Goal: Information Seeking & Learning: Learn about a topic

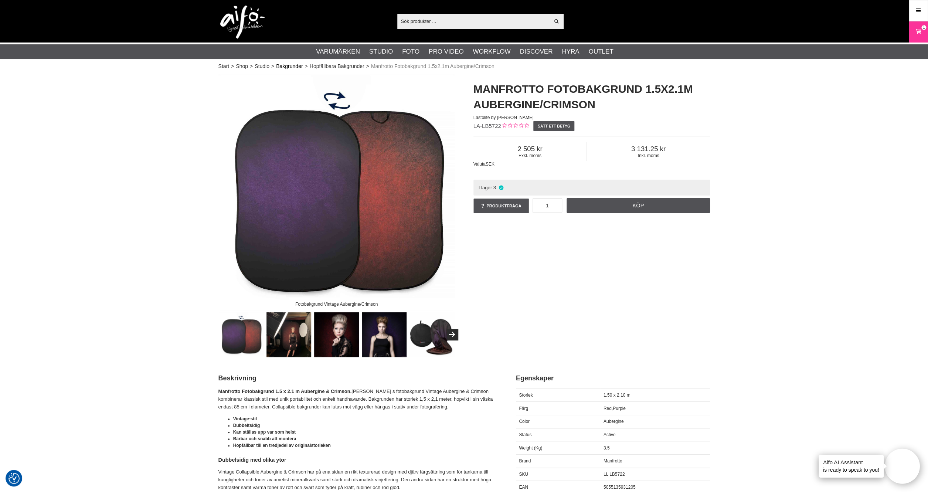
click at [292, 66] on link "Bakgrunder" at bounding box center [289, 66] width 27 height 8
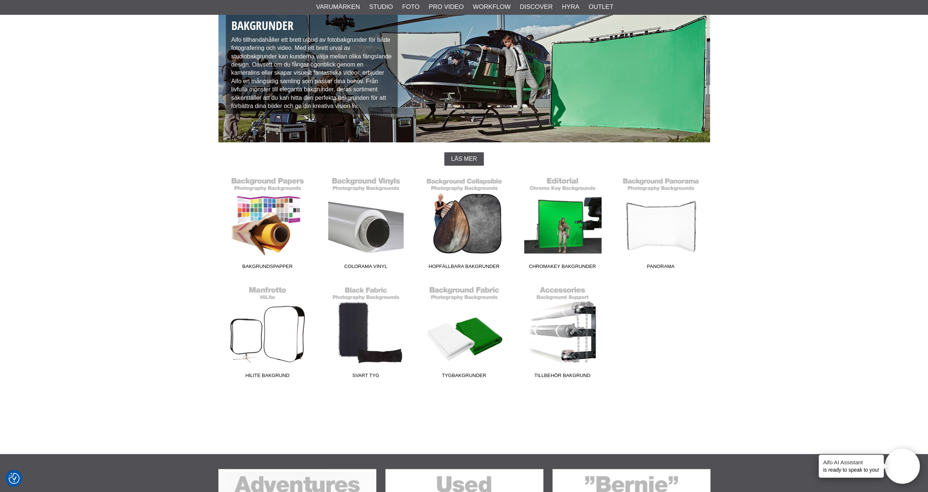
scroll to position [70, 0]
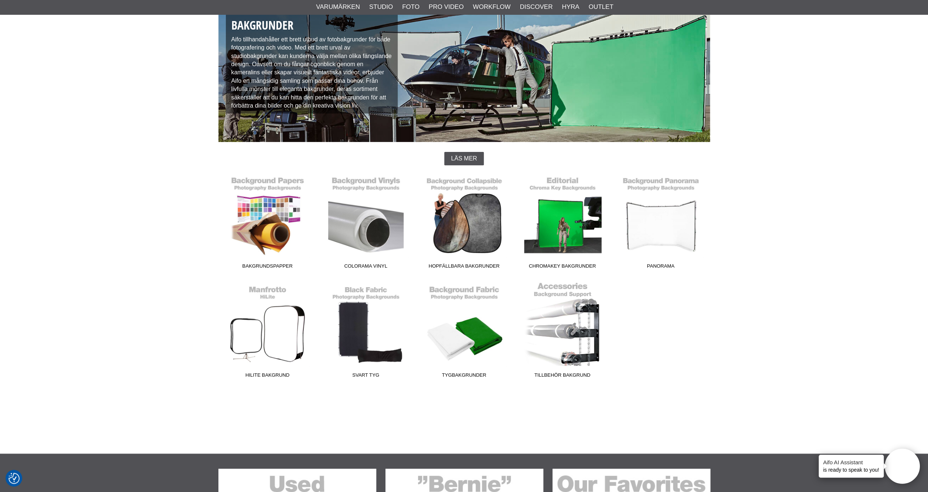
click at [574, 343] on link "Tillbehör Bakgrund" at bounding box center [562, 332] width 98 height 100
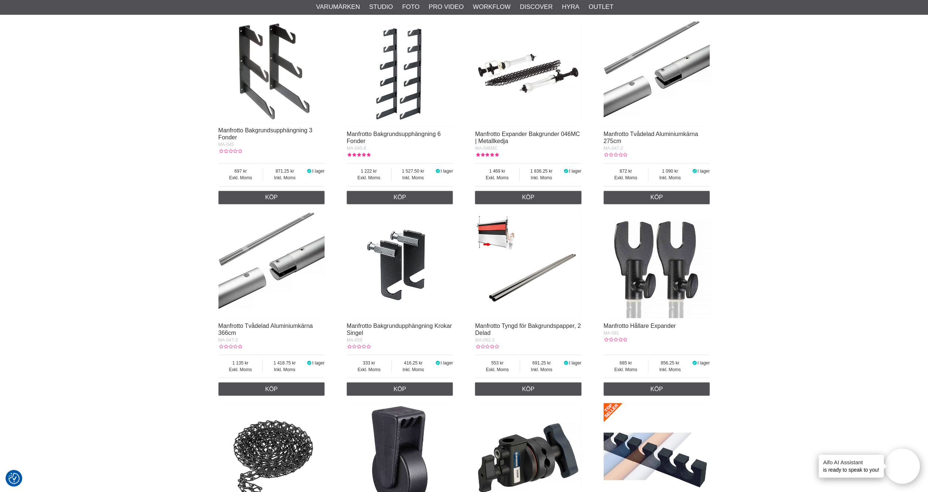
scroll to position [678, 0]
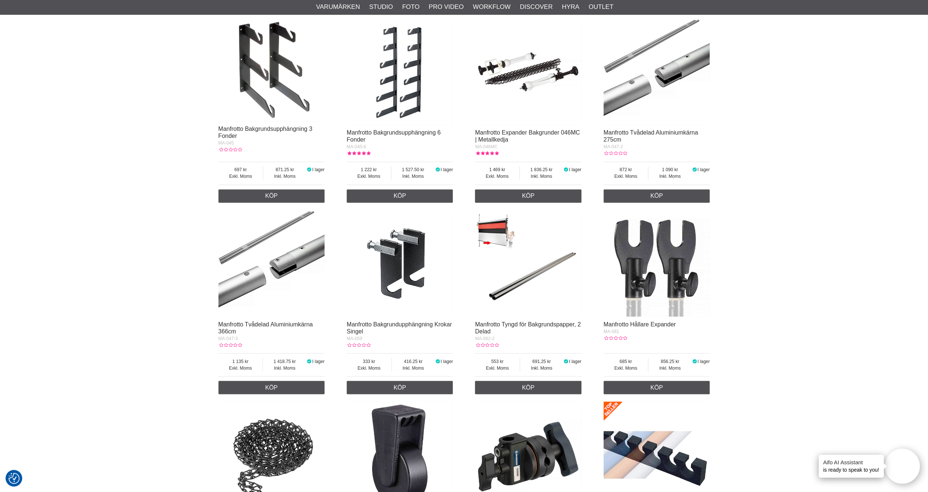
click at [495, 234] on img at bounding box center [528, 263] width 106 height 106
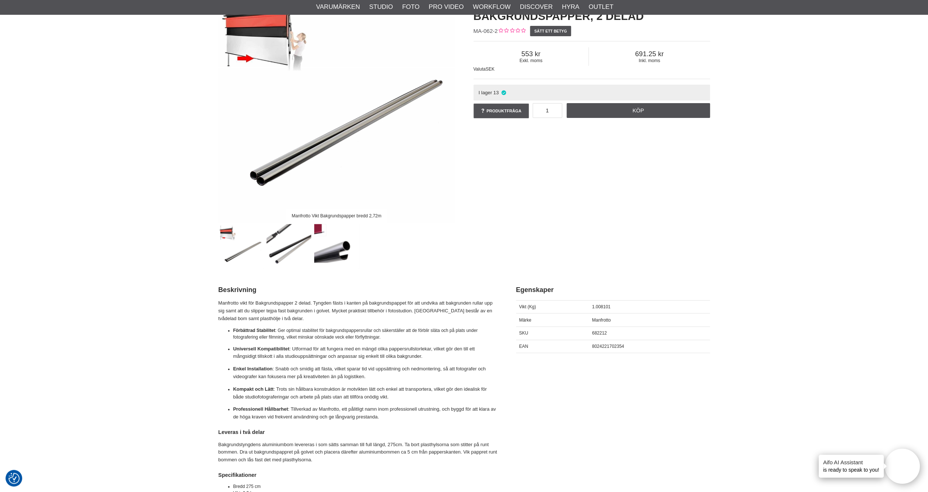
scroll to position [88, 0]
click at [321, 229] on img at bounding box center [336, 247] width 45 height 45
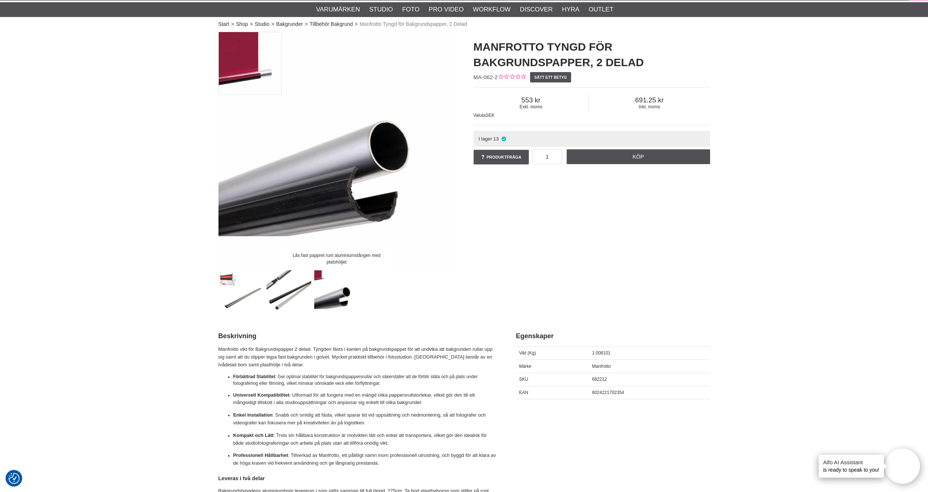
scroll to position [0, 0]
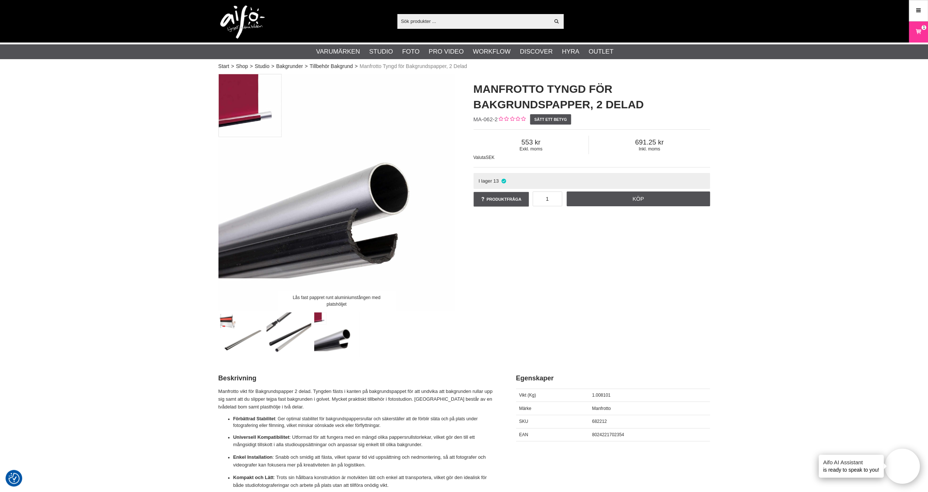
click at [246, 121] on img at bounding box center [336, 192] width 236 height 236
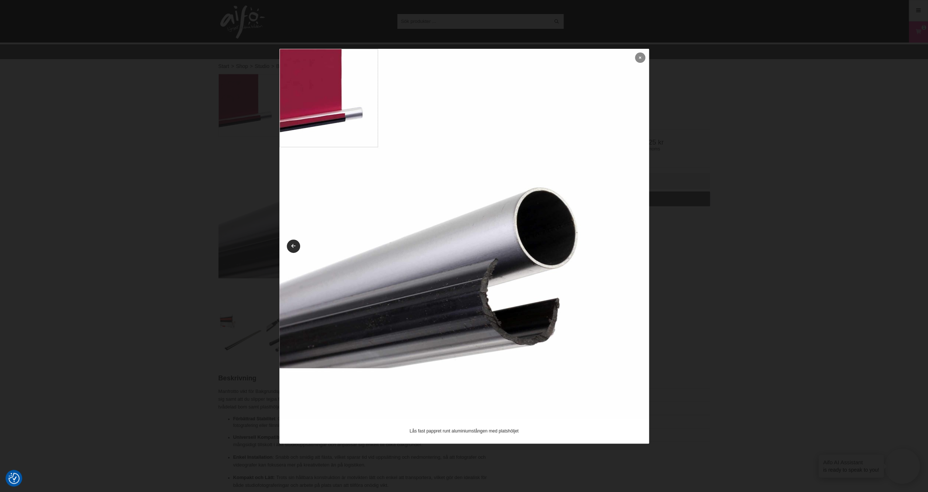
click at [641, 59] on icon at bounding box center [640, 57] width 2 height 4
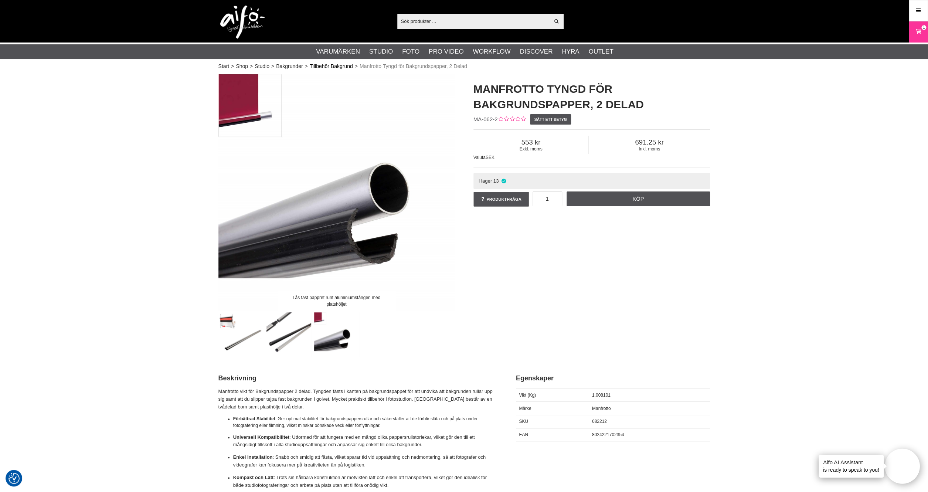
click at [330, 64] on link "Tillbehör Bakgrund" at bounding box center [331, 66] width 43 height 8
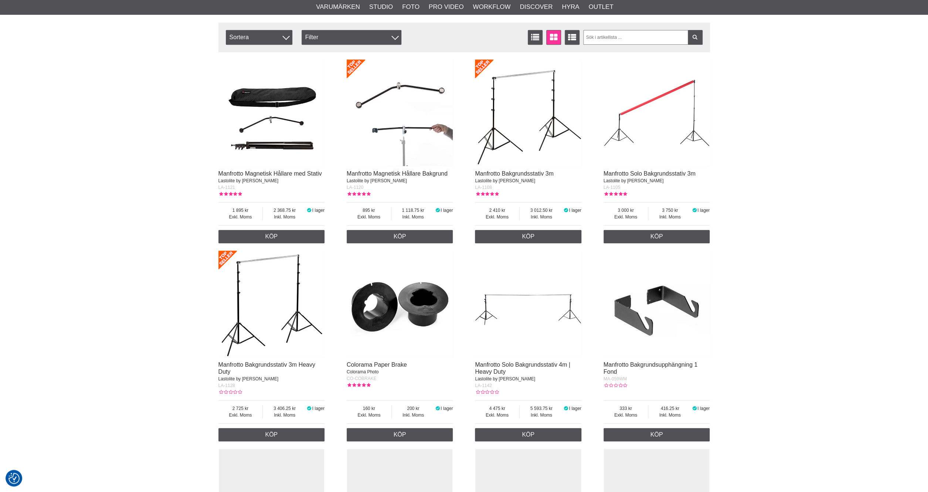
checkbox input "true"
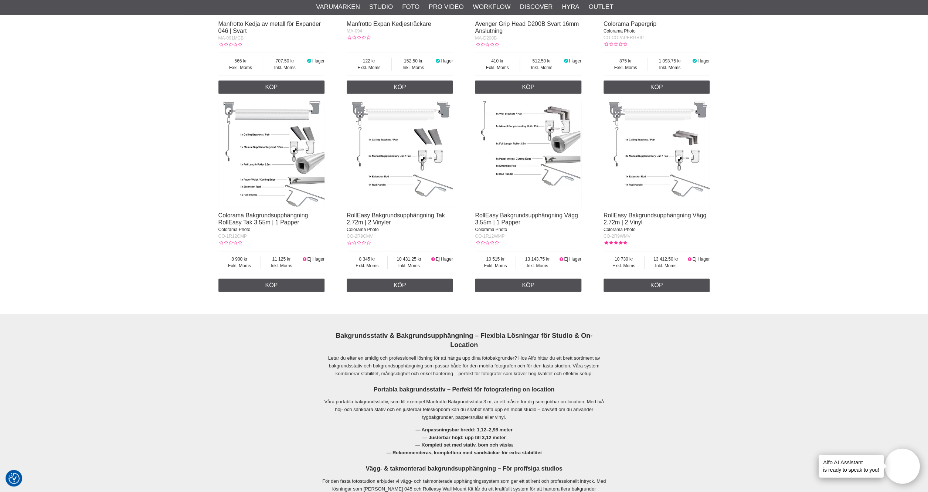
scroll to position [1004, 0]
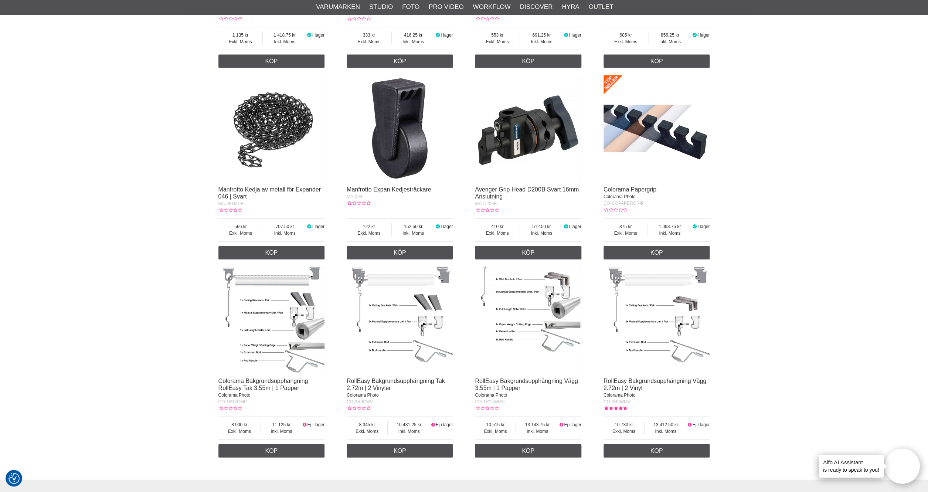
click at [669, 125] on img at bounding box center [656, 128] width 106 height 106
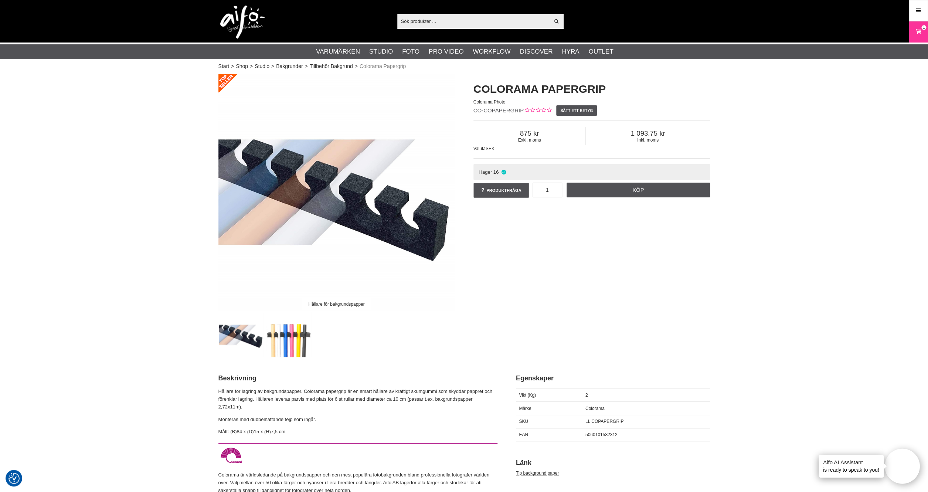
click at [298, 335] on img at bounding box center [288, 334] width 45 height 45
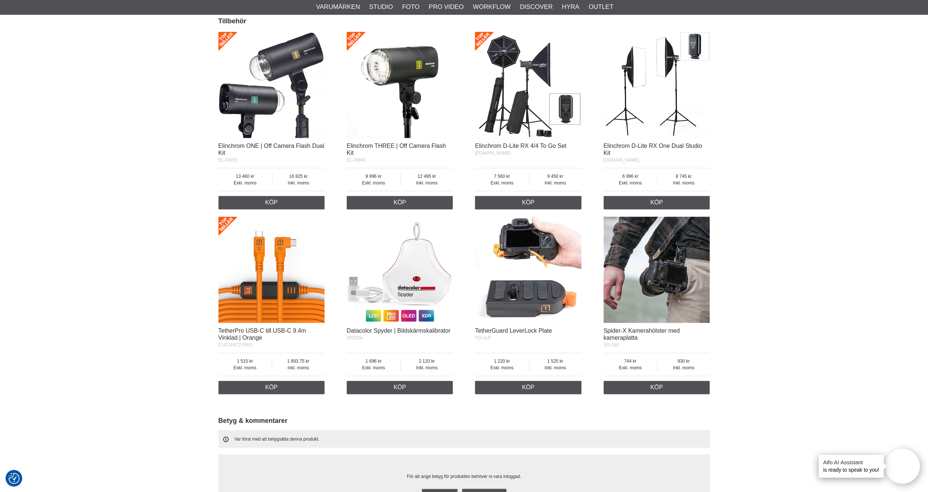
scroll to position [501, 0]
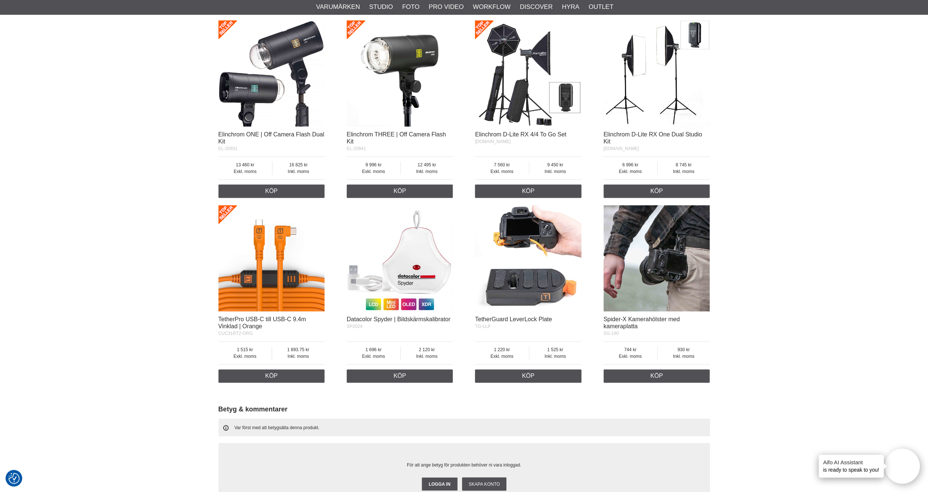
click at [487, 291] on img at bounding box center [528, 258] width 106 height 106
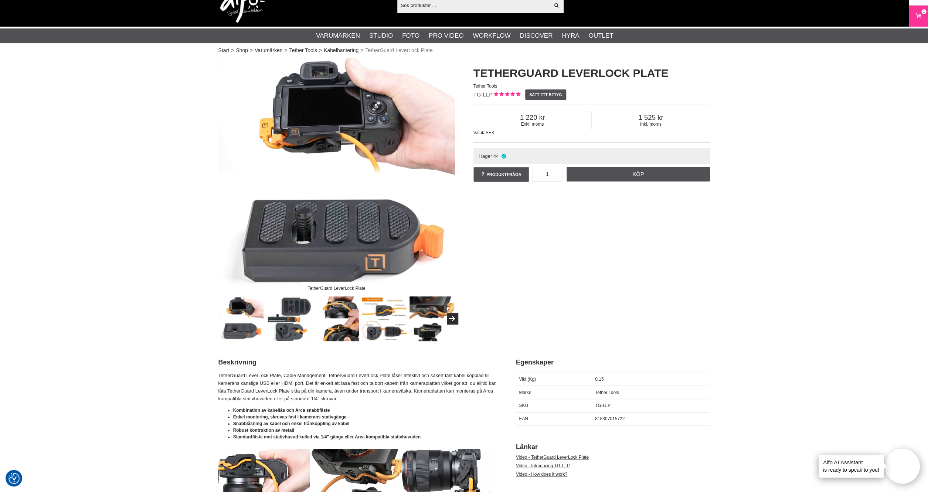
checkbox input "true"
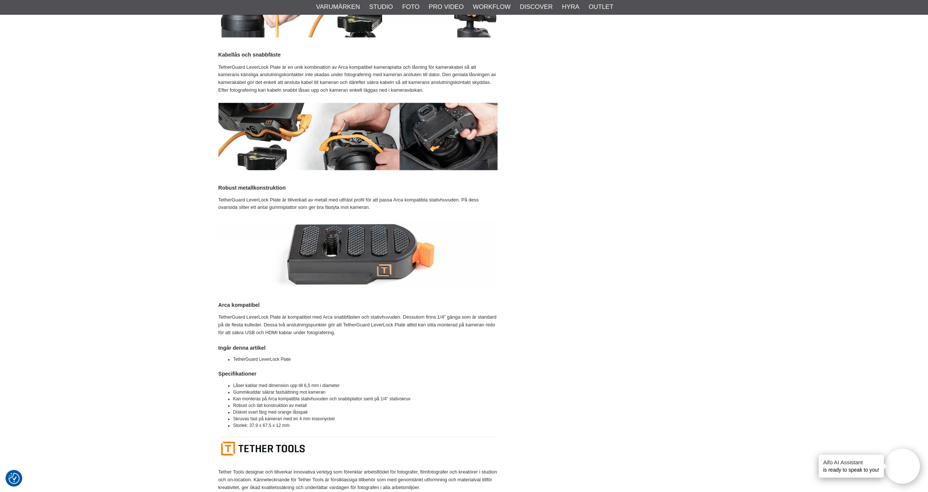
scroll to position [494, 0]
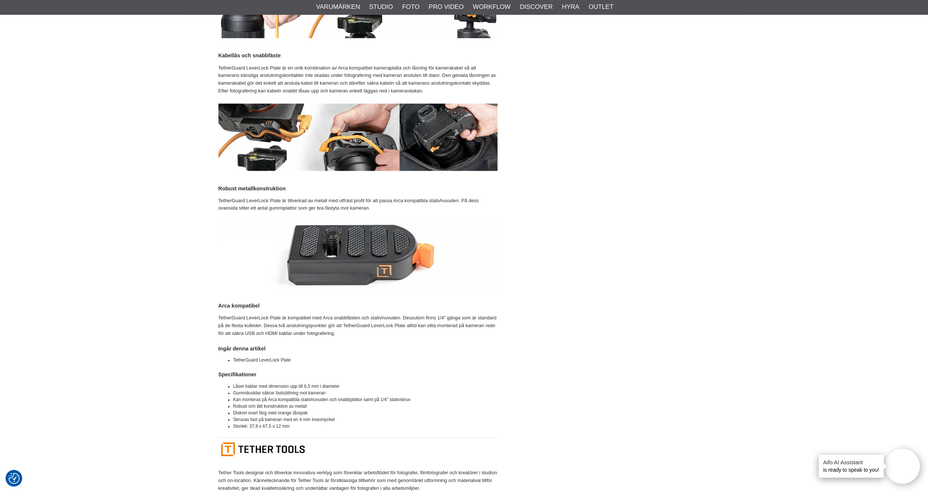
click at [238, 323] on p "TetherGuard LeverLock Plate är kompatibel med Arca snabbfästen och stativhuvude…" at bounding box center [357, 325] width 279 height 23
